Goal: Find specific page/section: Find specific page/section

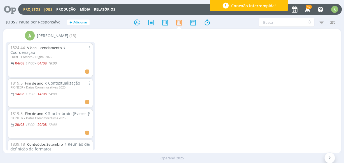
click at [32, 8] on link "Projetos" at bounding box center [31, 9] width 17 height 5
click at [84, 10] on link "Mídia" at bounding box center [85, 9] width 10 height 5
click at [48, 8] on link "Jobs" at bounding box center [48, 9] width 8 height 5
